Goal: Information Seeking & Learning: Learn about a topic

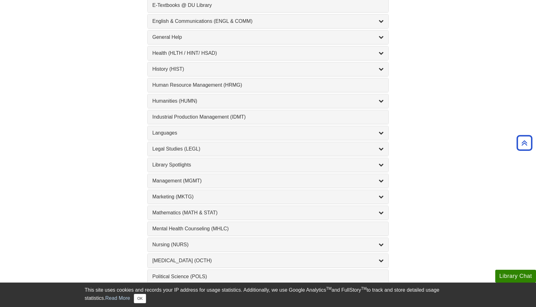
scroll to position [392, 0]
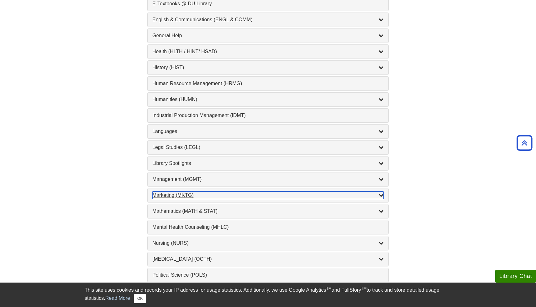
click at [241, 194] on div "Marketing (MKTG) , 4 guides" at bounding box center [267, 196] width 231 height 8
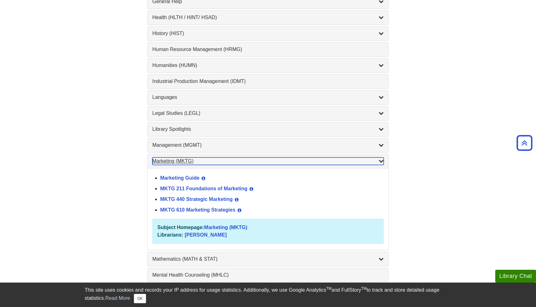
scroll to position [432, 0]
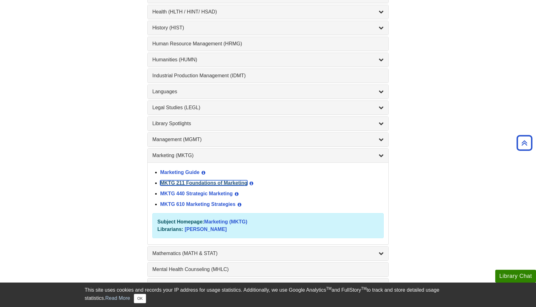
click at [219, 185] on link "MKTG 211 Foundations of Marketing" at bounding box center [203, 183] width 87 height 5
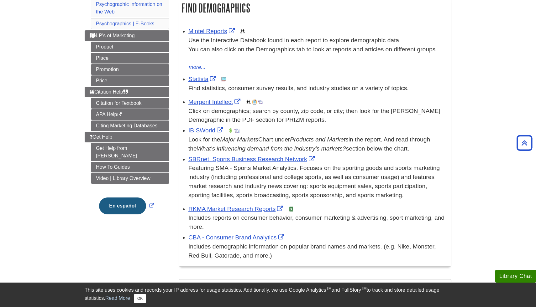
scroll to position [111, 0]
click at [198, 31] on link "Mintel Reports" at bounding box center [212, 30] width 48 height 7
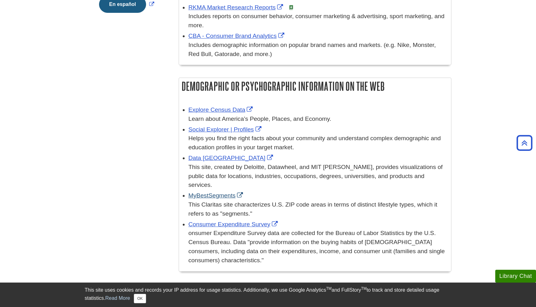
scroll to position [313, 0]
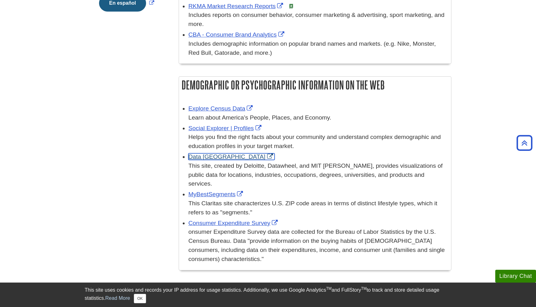
click at [205, 159] on link "Data USA" at bounding box center [231, 157] width 86 height 7
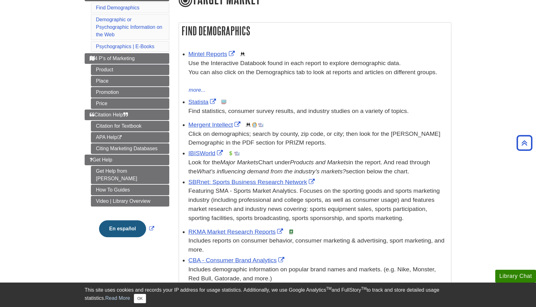
scroll to position [0, 0]
